Goal: Use online tool/utility: Utilize a website feature to perform a specific function

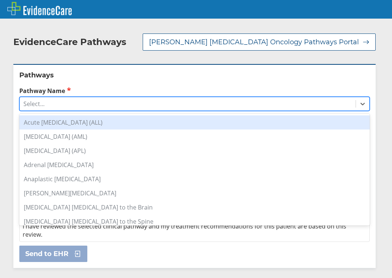
click at [146, 108] on div "Select..." at bounding box center [188, 103] width 336 height 13
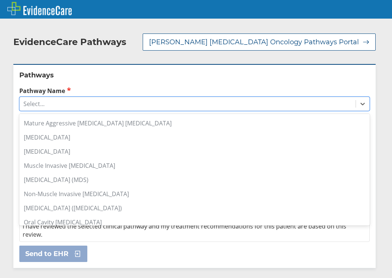
scroll to position [483, 0]
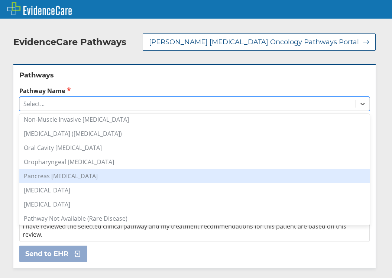
click at [74, 172] on div "Pancreas [MEDICAL_DATA]" at bounding box center [194, 176] width 351 height 14
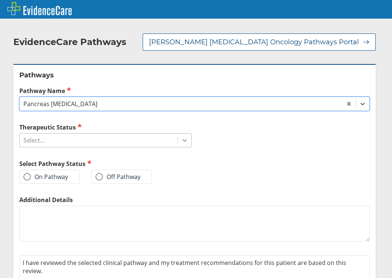
click at [181, 142] on icon at bounding box center [184, 139] width 7 height 7
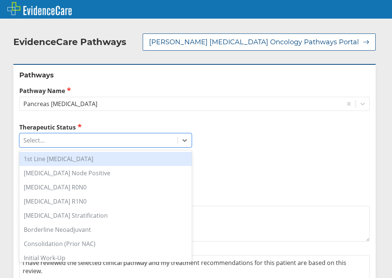
click at [78, 159] on div "1st Line [MEDICAL_DATA]" at bounding box center [105, 159] width 173 height 14
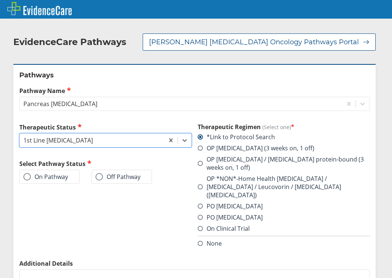
click at [200, 178] on label "OP *NON*-Home Health [MEDICAL_DATA] / [MEDICAL_DATA] / Leucovorin / [MEDICAL_DA…" at bounding box center [284, 186] width 173 height 25
click at [0, 0] on input "OP *NON*-Home Health [MEDICAL_DATA] / [MEDICAL_DATA] / Leucovorin / [MEDICAL_DA…" at bounding box center [0, 0] width 0 height 0
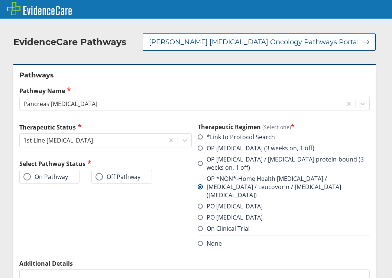
click at [36, 179] on label "On Pathway" at bounding box center [45, 176] width 45 height 7
click at [0, 0] on input "On Pathway" at bounding box center [0, 0] width 0 height 0
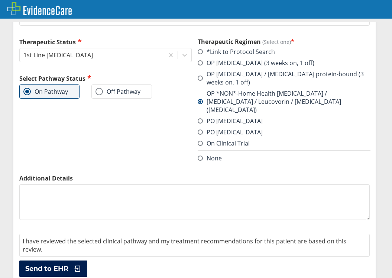
click at [78, 265] on icon at bounding box center [78, 268] width 6 height 6
